Goal: Information Seeking & Learning: Find specific fact

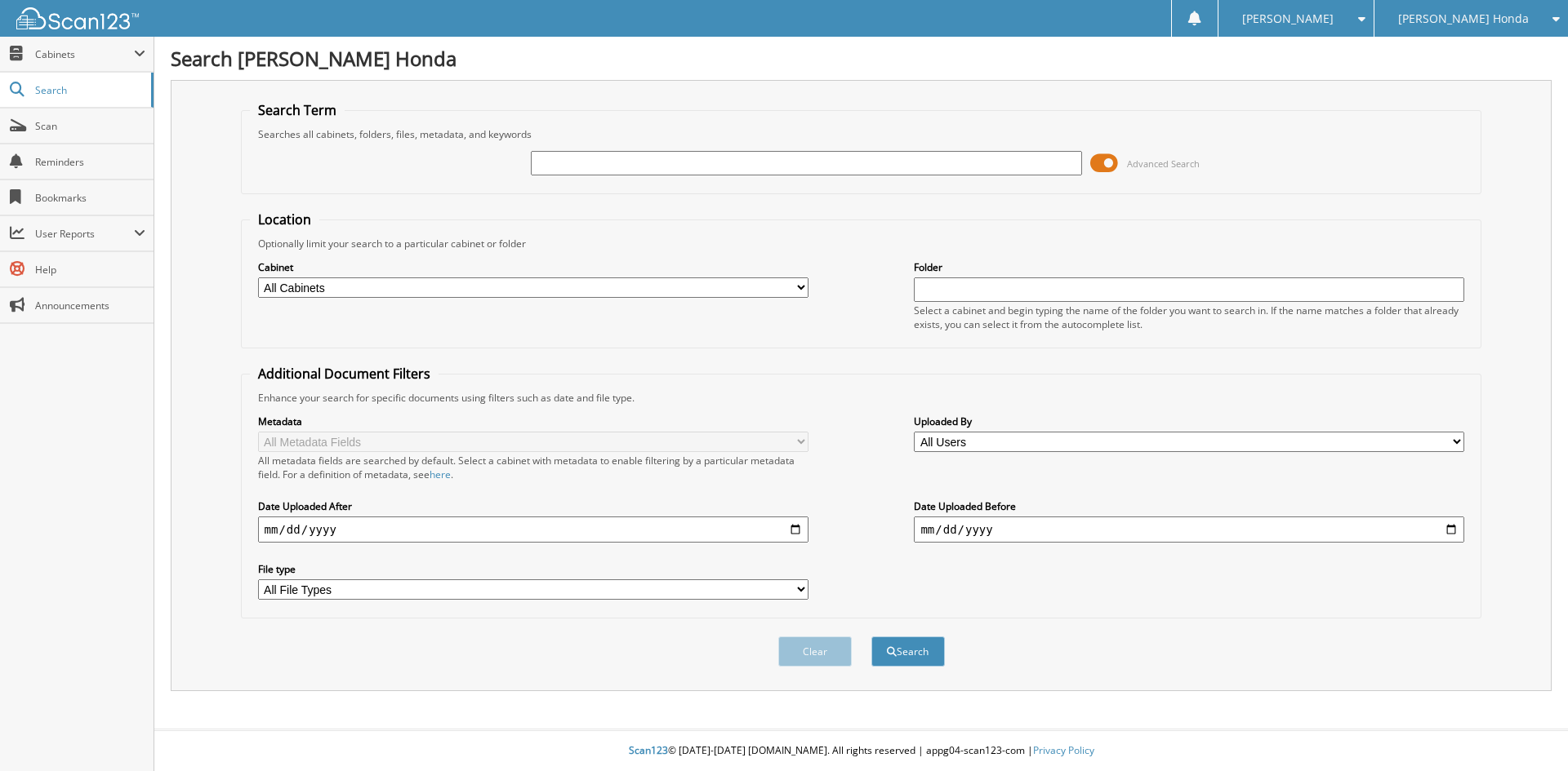
click at [821, 134] on div "Searches all cabinets, folders, files, metadata, and keywords" at bounding box center [861, 134] width 1223 height 14
click at [818, 154] on input "text" at bounding box center [805, 163] width 550 height 25
type input "041787"
click at [871, 636] on button "Search" at bounding box center [908, 651] width 73 height 30
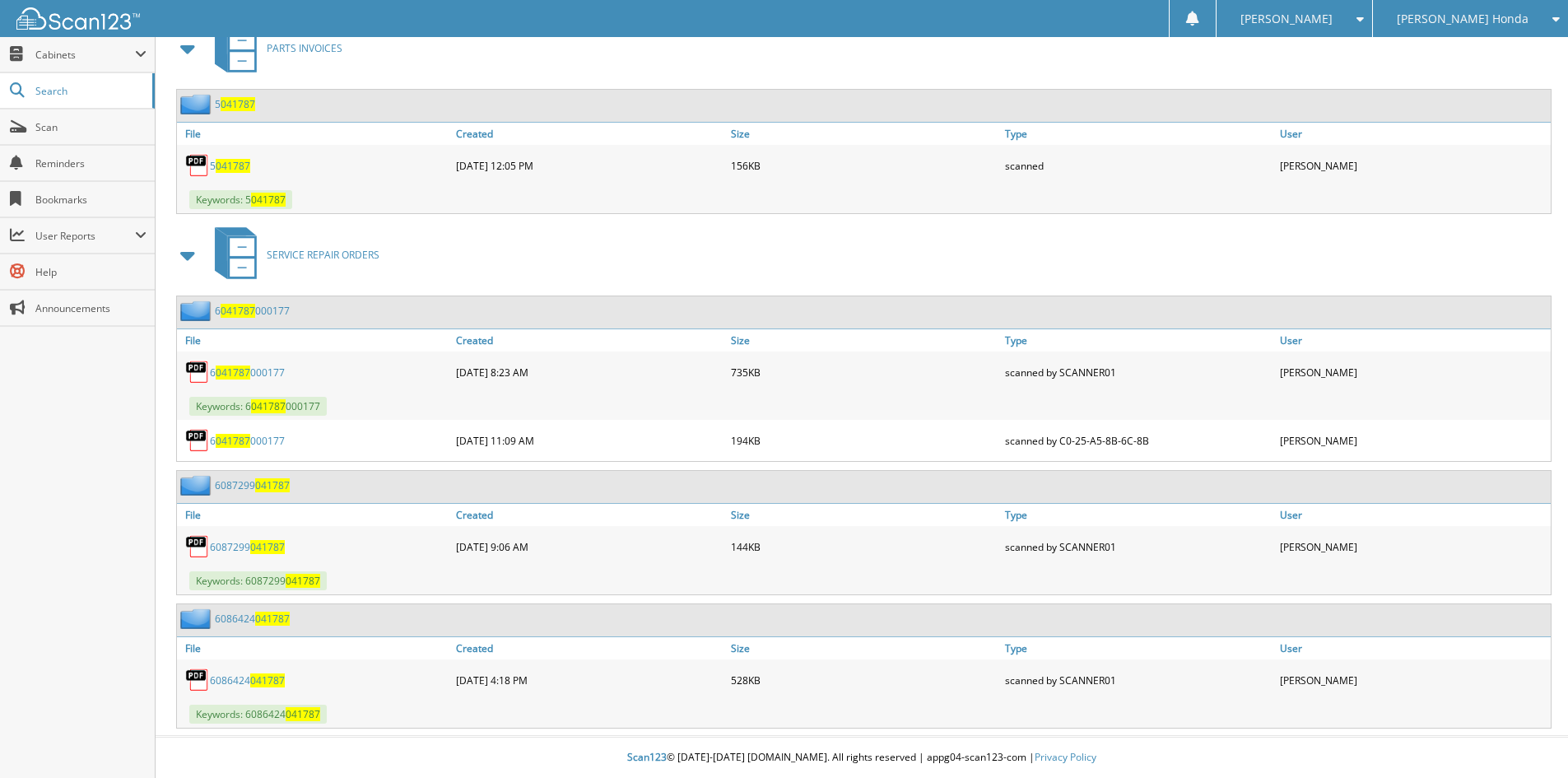
scroll to position [748, 0]
click at [239, 624] on link "6086424 041787" at bounding box center [252, 618] width 75 height 14
